Goal: Task Accomplishment & Management: Manage account settings

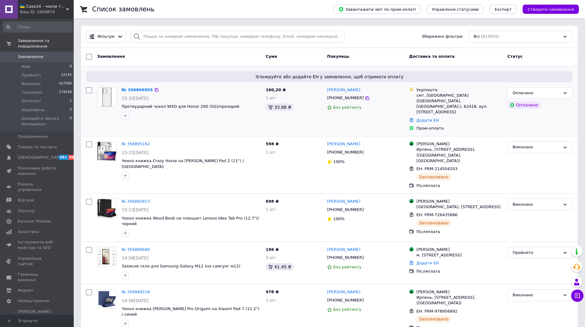
click at [344, 96] on span "[PHONE_NUMBER]" at bounding box center [345, 97] width 37 height 5
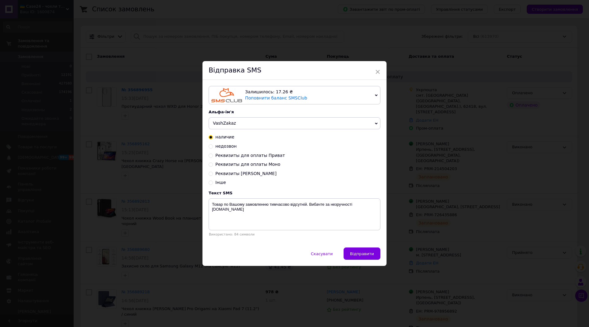
click at [258, 155] on span "Реквизиты для оплаты Приват" at bounding box center [251, 155] width 70 height 5
click at [213, 155] on input "Реквизиты для оплаты Приват" at bounding box center [211, 155] width 4 height 4
radio input "true"
radio input "false"
type textarea "4246 0010 0829 6745 ФОП Нікітіна М.О"
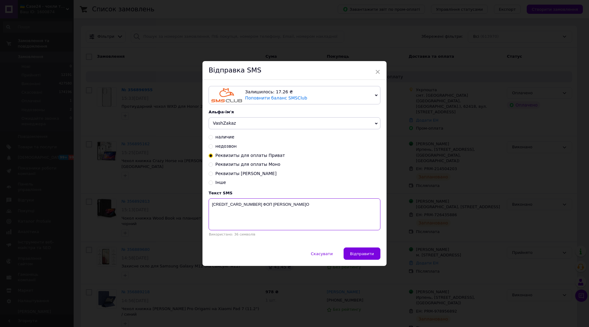
drag, startPoint x: 294, startPoint y: 206, endPoint x: 433, endPoint y: 4, distance: 245.2
click at [207, 205] on div "Залишилось: 17.26 ₴ Поповнити баланс SMSClub Підключити LetsAds Альфа-ім'я Vash…" at bounding box center [295, 164] width 184 height 168
click at [377, 72] on span "×" at bounding box center [378, 72] width 6 height 10
